Goal: Information Seeking & Learning: Check status

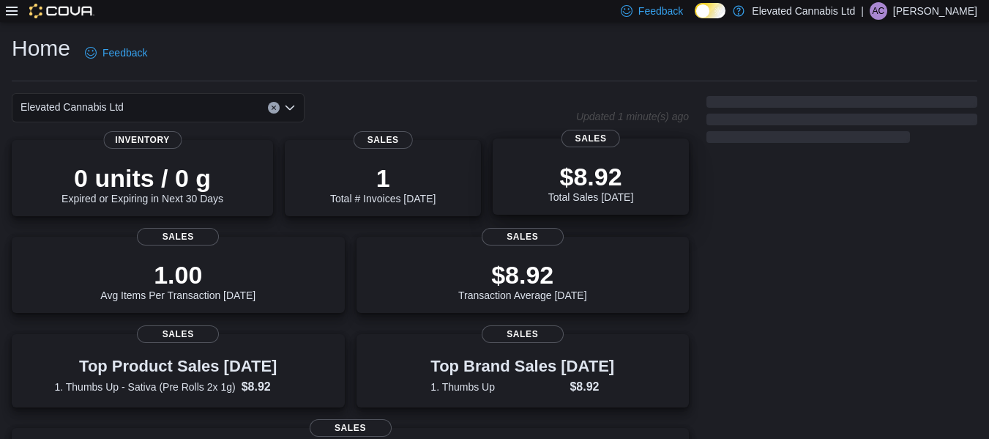
click at [551, 167] on div "$8.92 Total Sales Today" at bounding box center [590, 179] width 173 height 47
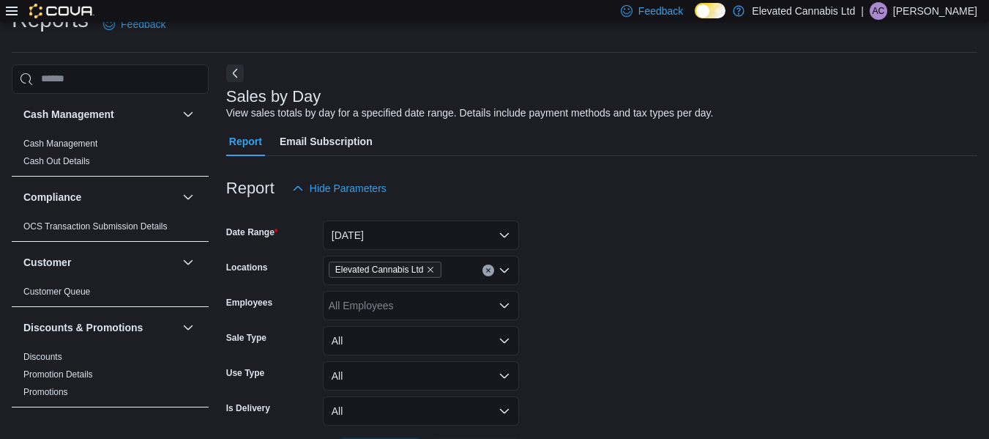
scroll to position [34, 0]
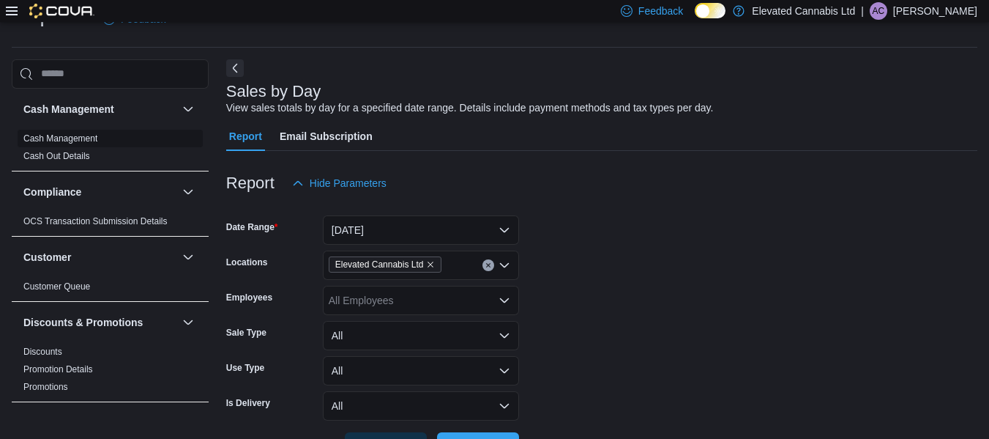
click at [81, 139] on link "Cash Management" at bounding box center [60, 138] width 74 height 10
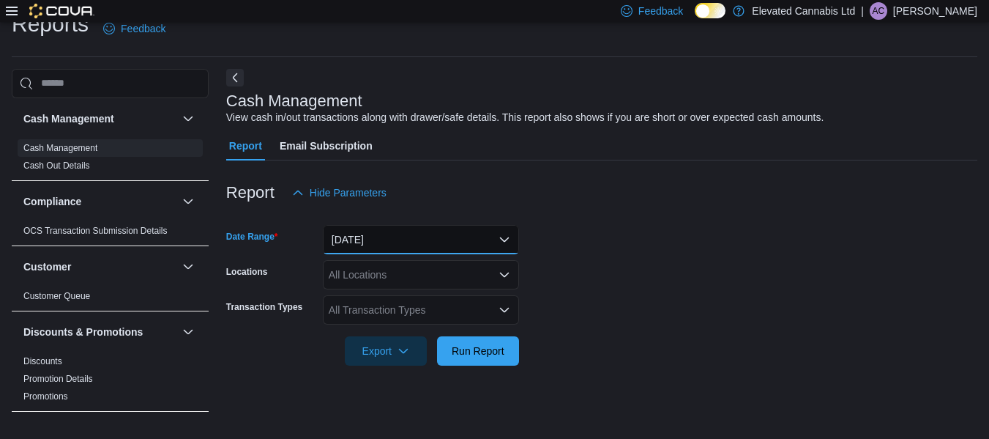
click at [431, 246] on button "Today" at bounding box center [421, 239] width 196 height 29
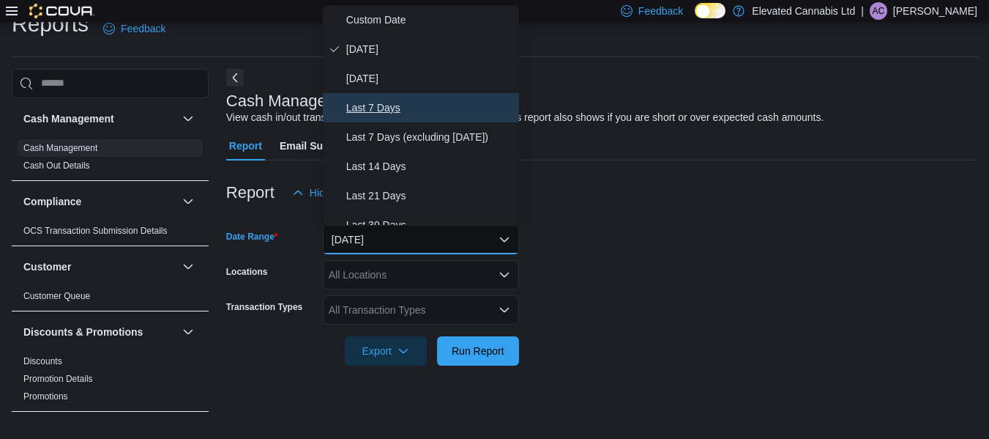
click at [388, 96] on button "Last 7 Days" at bounding box center [421, 107] width 196 height 29
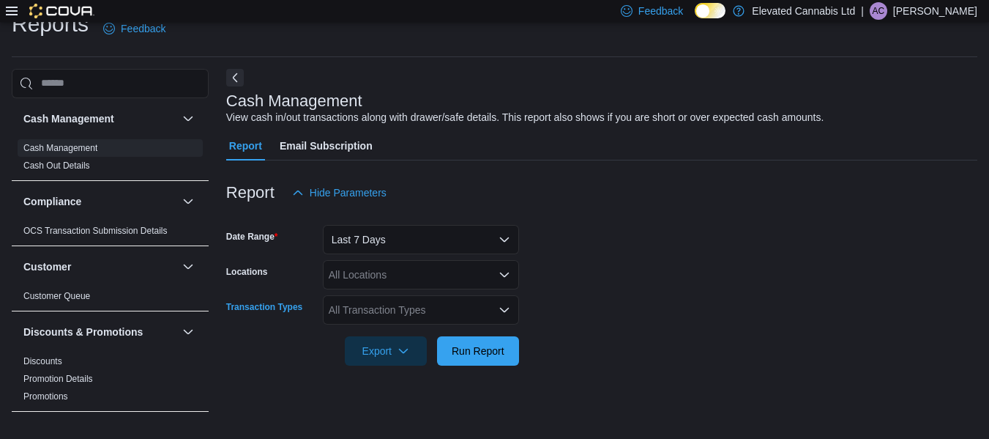
click at [369, 309] on div "All Transaction Types" at bounding box center [421, 309] width 196 height 29
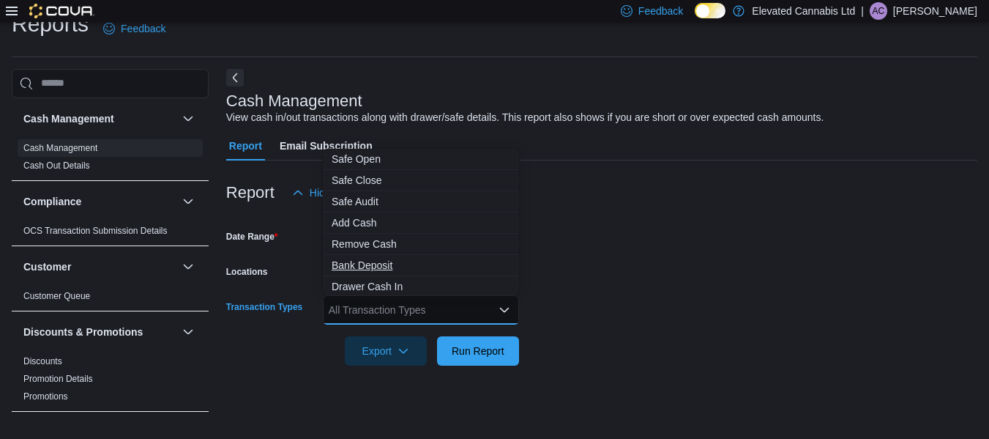
click at [387, 257] on button "Bank Deposit" at bounding box center [421, 265] width 196 height 21
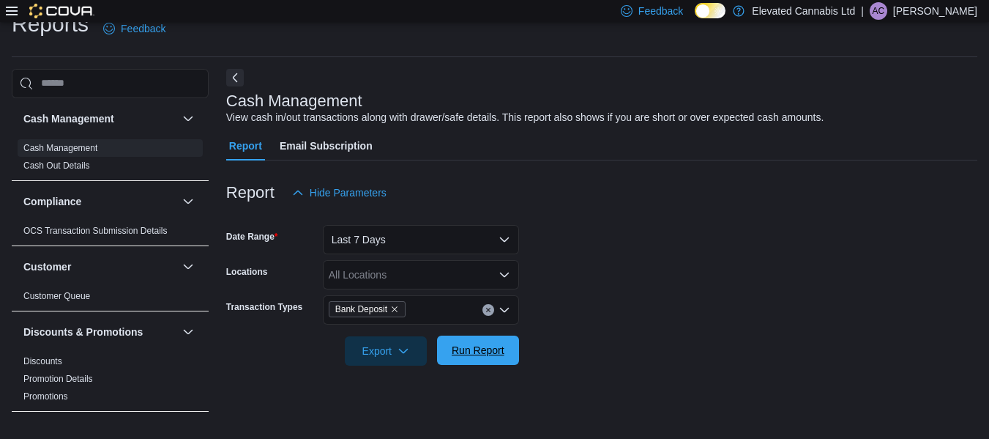
click at [456, 348] on span "Run Report" at bounding box center [478, 350] width 53 height 15
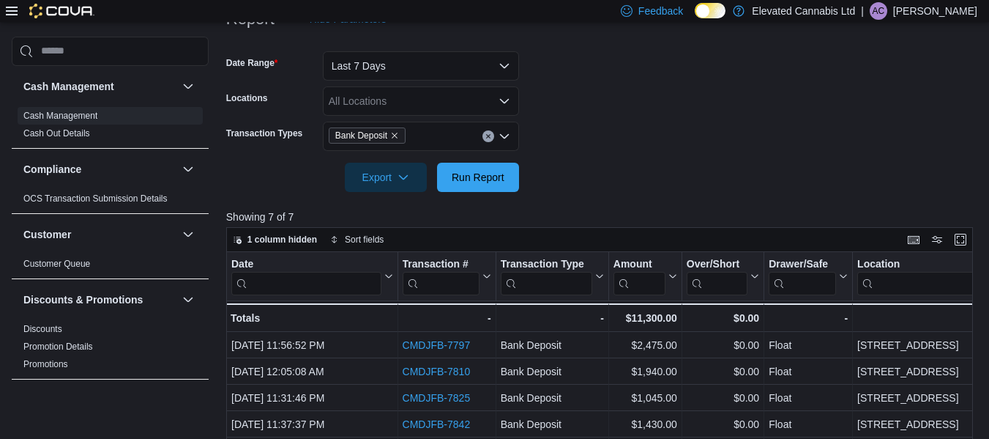
scroll to position [194, 0]
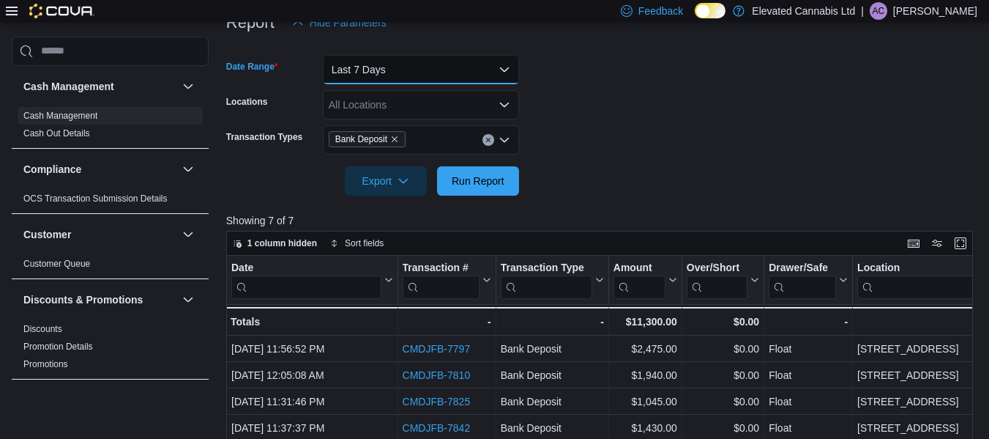
click at [497, 67] on button "Last 7 Days" at bounding box center [421, 69] width 196 height 29
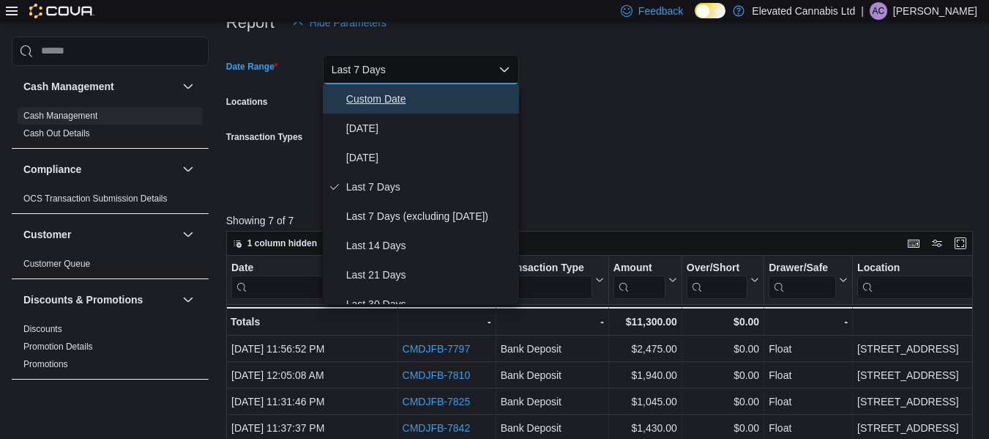
click at [403, 93] on span "Custom Date" at bounding box center [429, 99] width 167 height 18
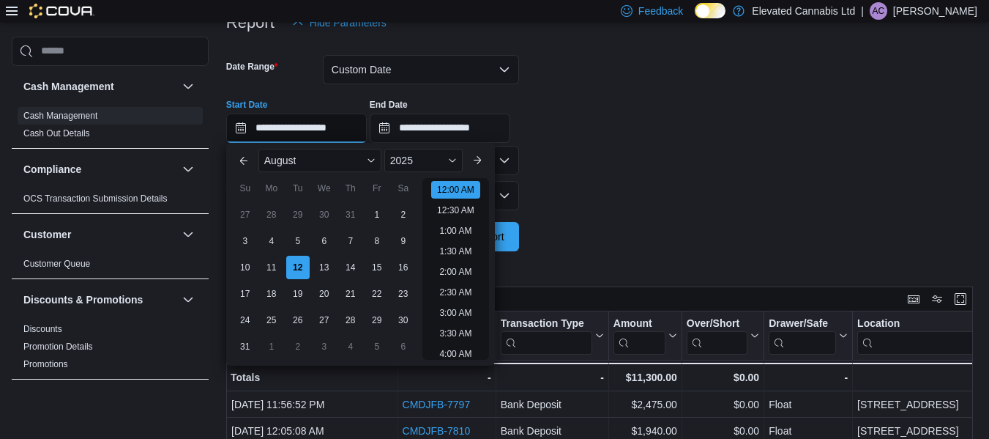
click at [321, 140] on input "**********" at bounding box center [296, 127] width 141 height 29
click at [275, 239] on div "4" at bounding box center [271, 241] width 26 height 26
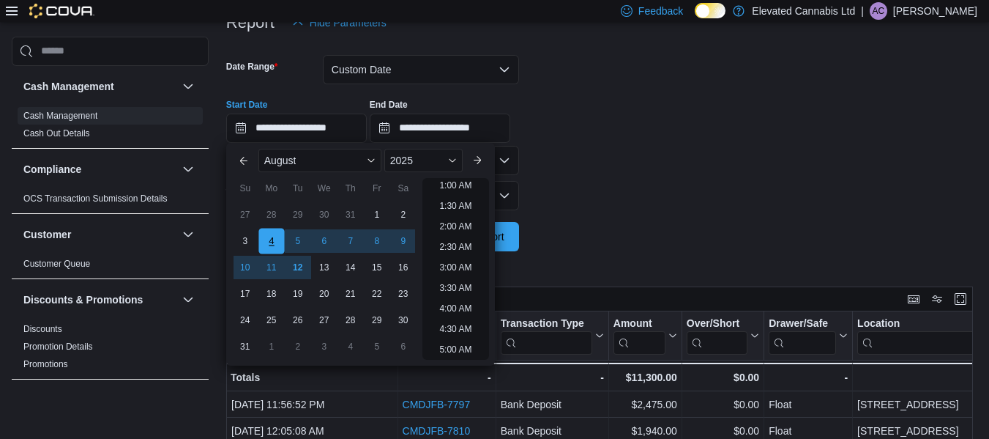
scroll to position [3, 0]
click at [306, 264] on div "12" at bounding box center [298, 267] width 26 height 26
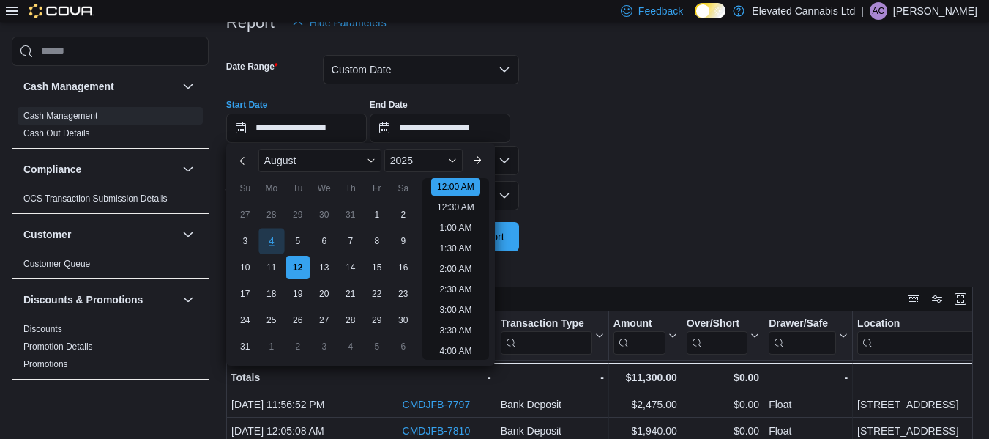
click at [264, 236] on div "4" at bounding box center [271, 241] width 26 height 26
type input "**********"
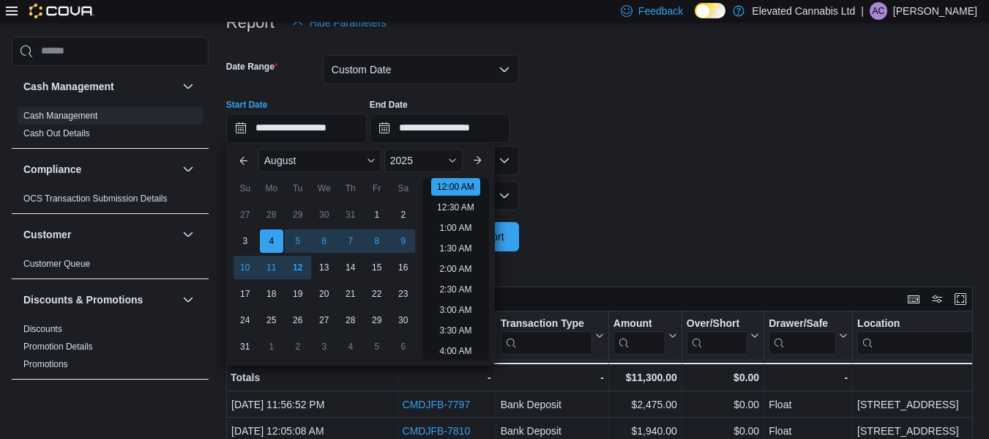
click at [576, 124] on div "**********" at bounding box center [601, 115] width 751 height 56
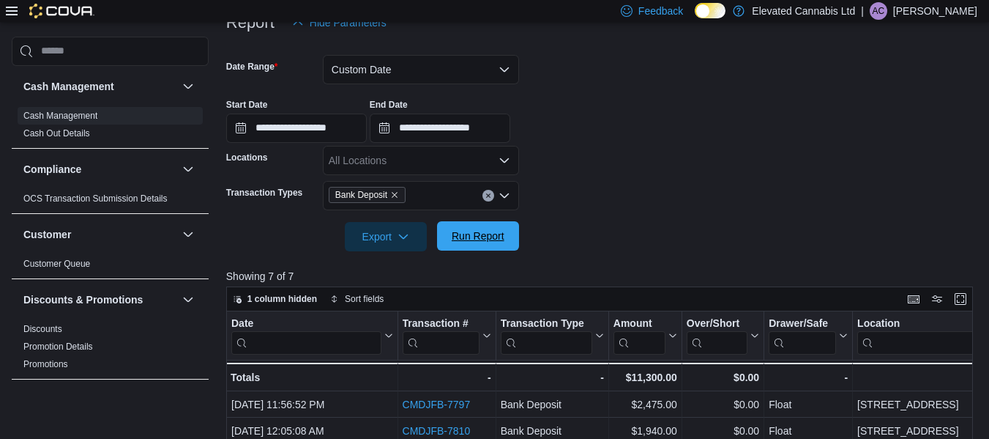
click at [485, 233] on span "Run Report" at bounding box center [478, 235] width 53 height 15
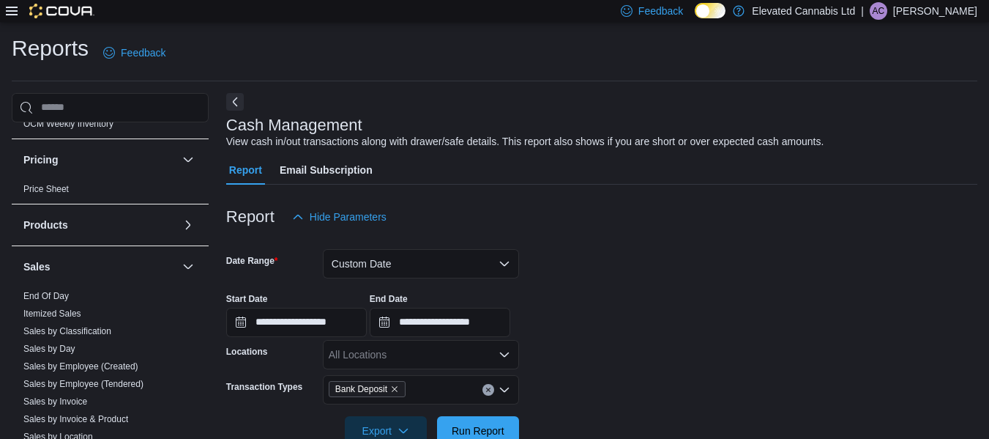
scroll to position [884, 0]
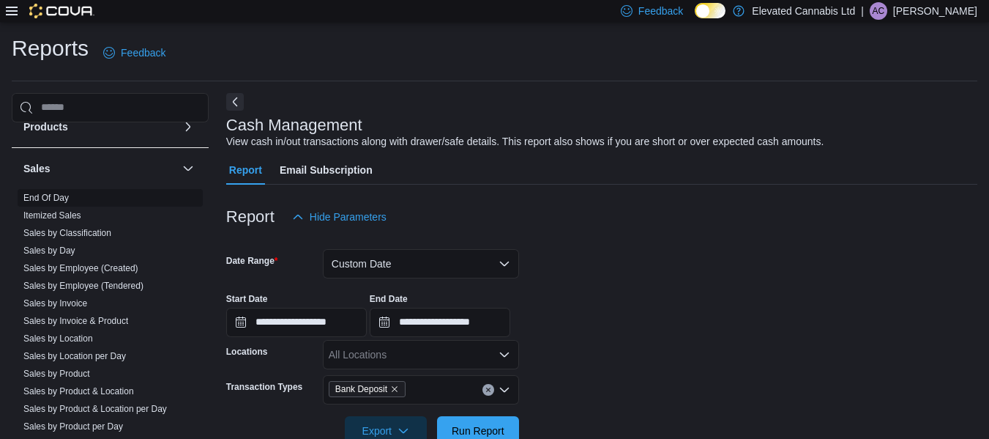
click at [62, 196] on link "End Of Day" at bounding box center [45, 198] width 45 height 10
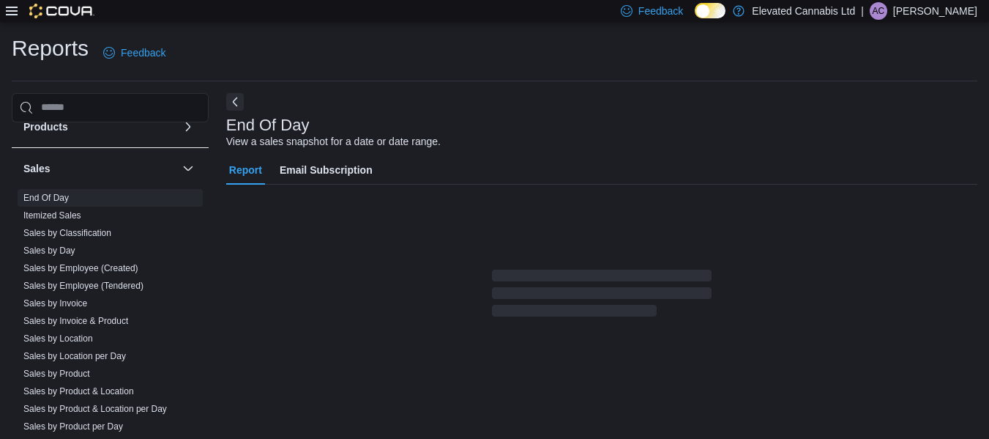
scroll to position [24, 0]
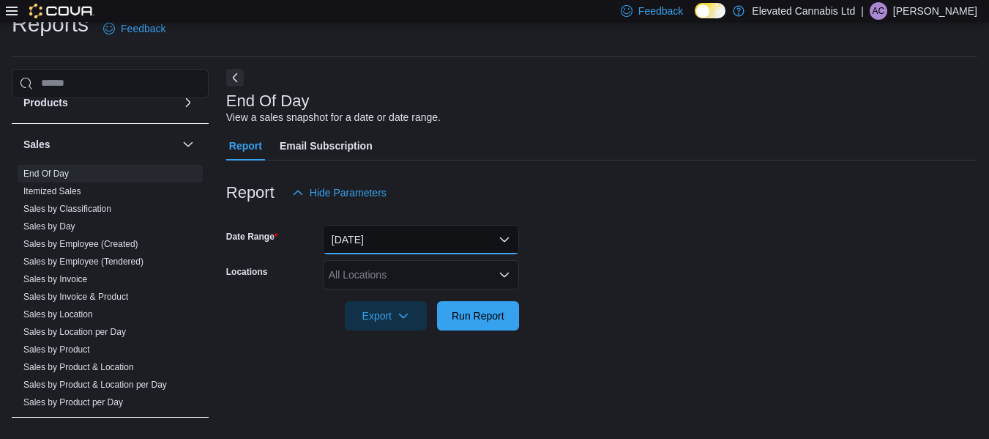
click at [403, 232] on button "Today" at bounding box center [421, 239] width 196 height 29
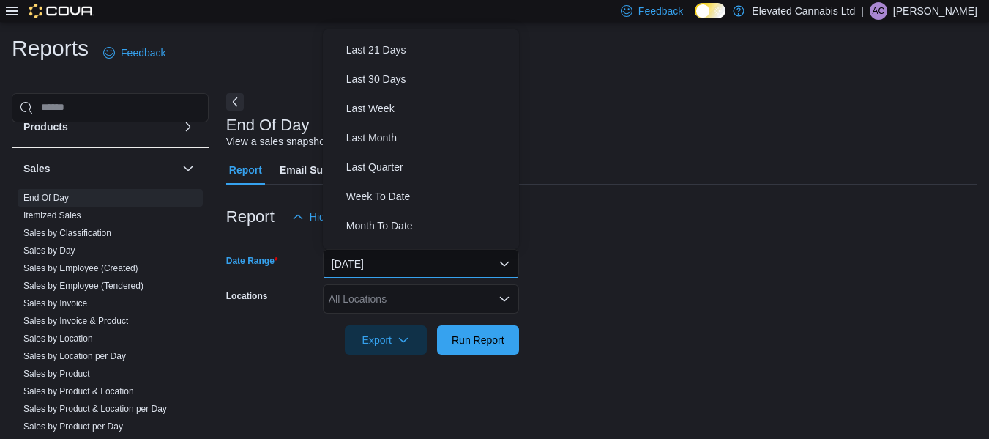
scroll to position [171, 0]
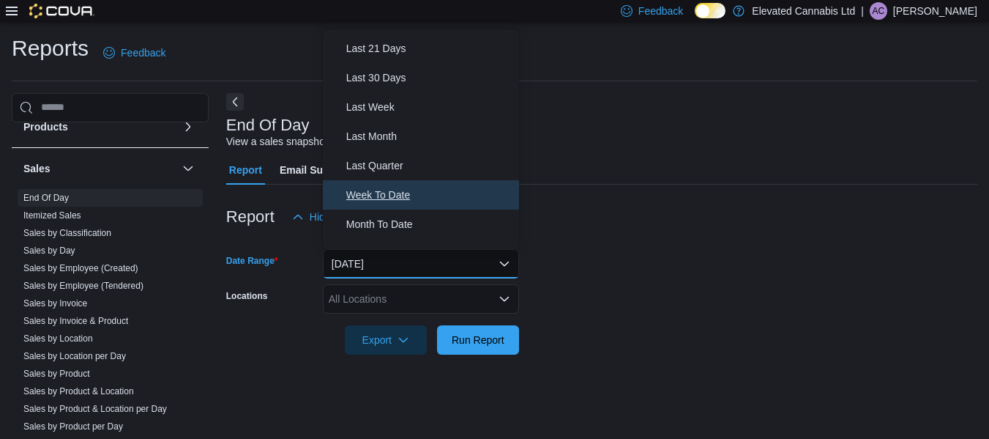
click at [378, 190] on span "Week To Date" at bounding box center [429, 195] width 167 height 18
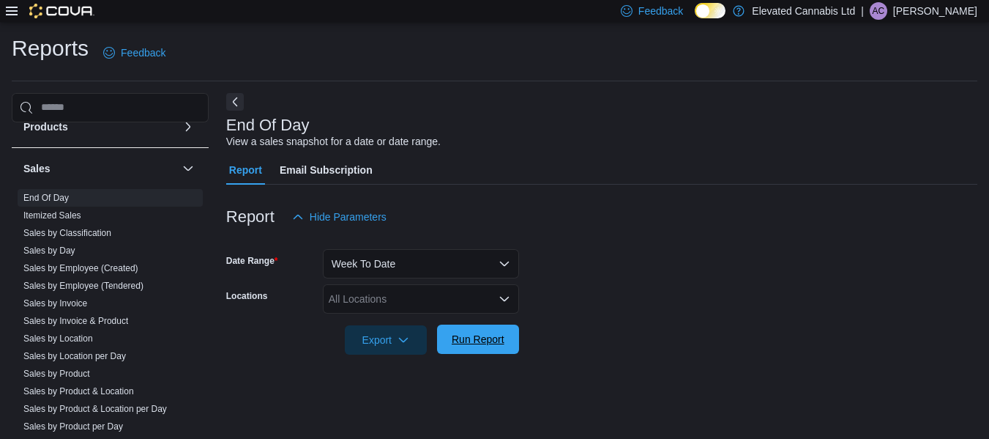
click at [496, 343] on span "Run Report" at bounding box center [478, 339] width 53 height 15
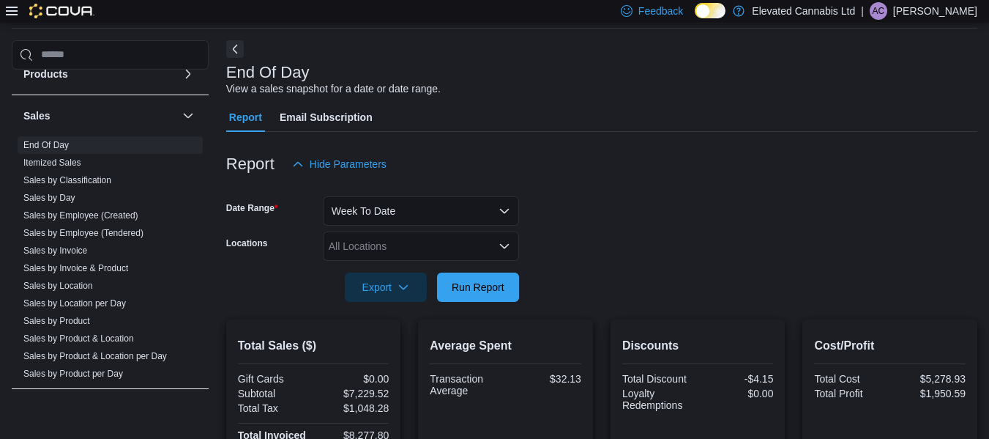
scroll to position [42, 0]
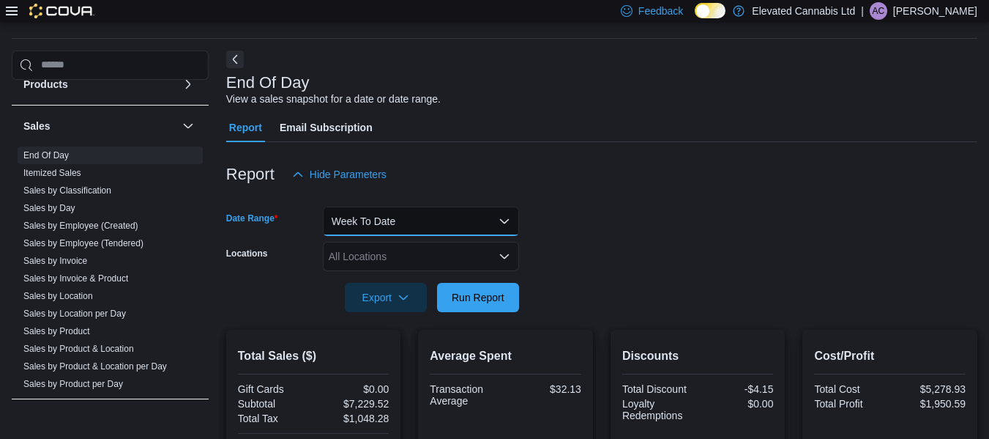
click at [459, 229] on button "Week To Date" at bounding box center [421, 220] width 196 height 29
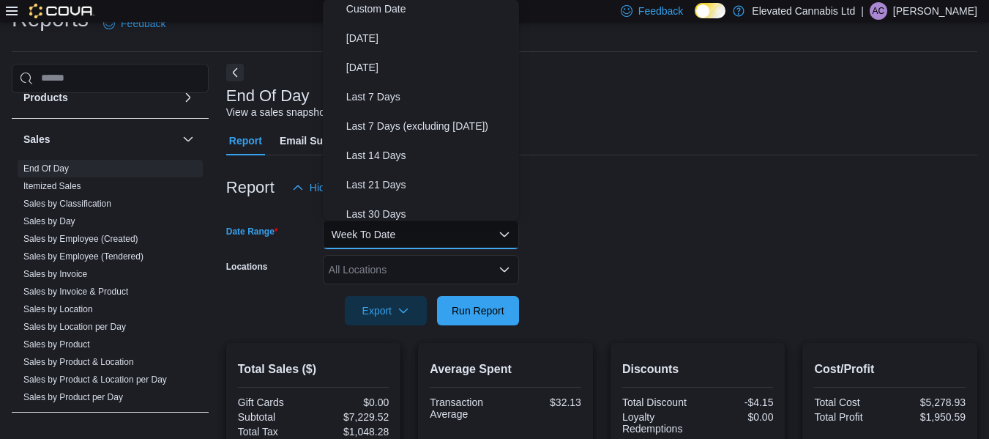
scroll to position [0, 0]
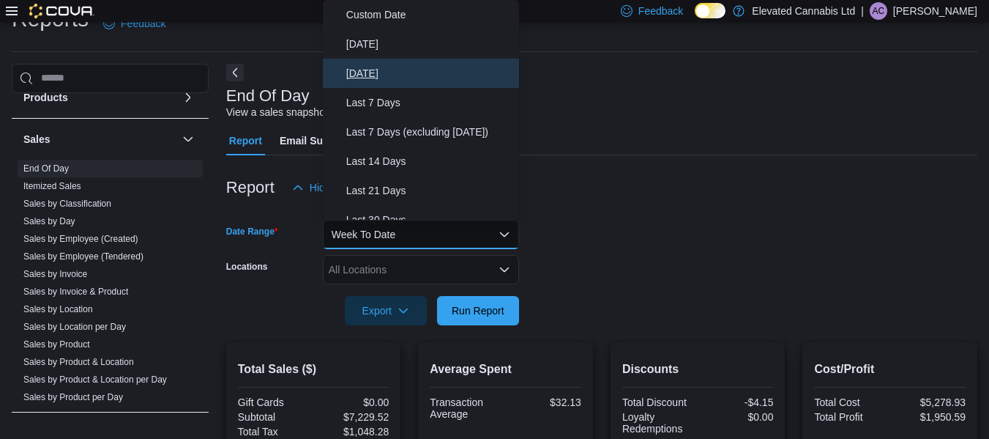
click at [383, 78] on span "Yesterday" at bounding box center [429, 73] width 167 height 18
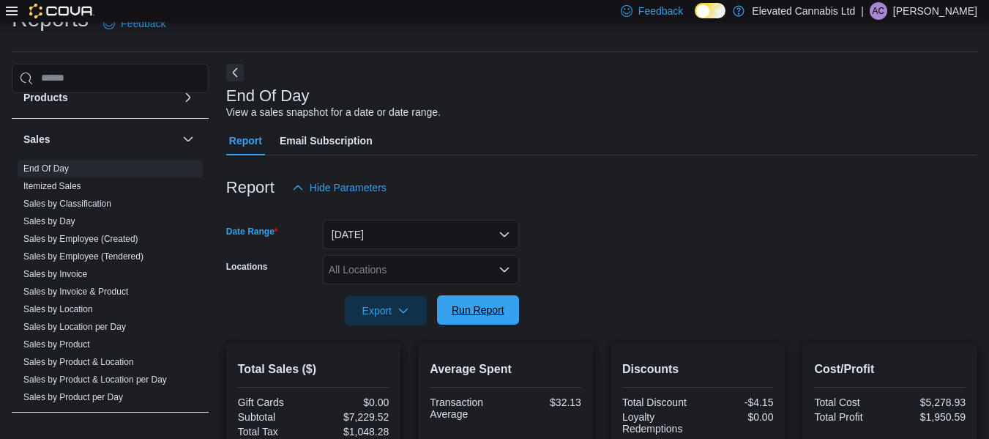
click at [458, 309] on span "Run Report" at bounding box center [478, 309] width 53 height 15
